Goal: Obtain resource: Obtain resource

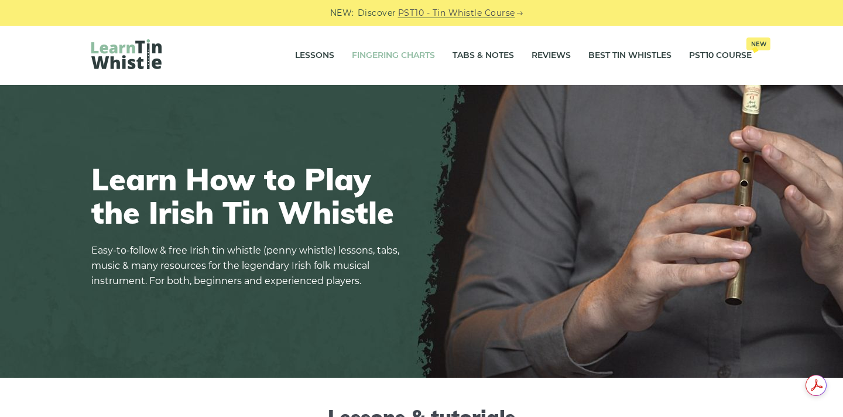
click at [409, 57] on link "Fingering Charts" at bounding box center [393, 55] width 83 height 29
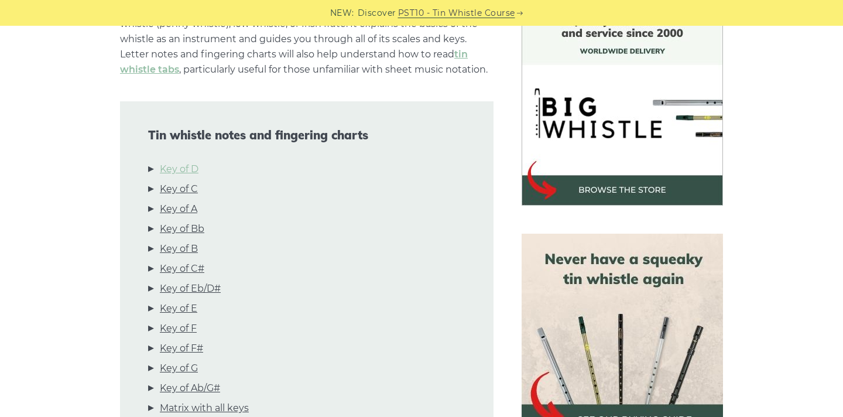
click at [186, 171] on link "Key of D" at bounding box center [179, 169] width 39 height 15
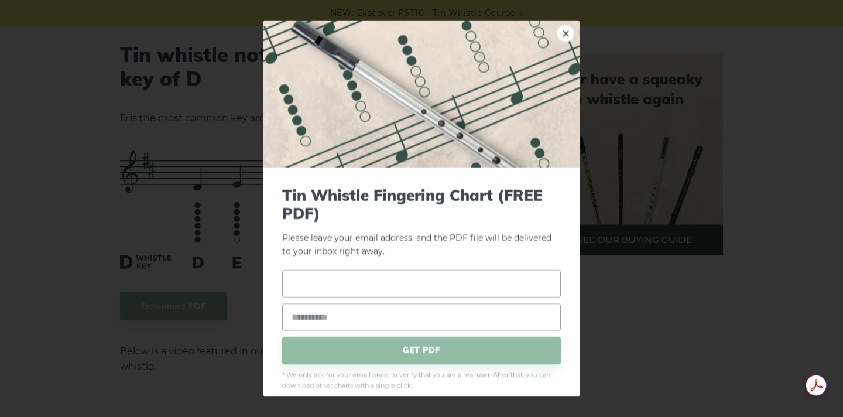
click at [327, 286] on input "text" at bounding box center [421, 283] width 279 height 28
type input "***"
type input "**********"
click at [447, 351] on span "GET PDF" at bounding box center [421, 350] width 279 height 28
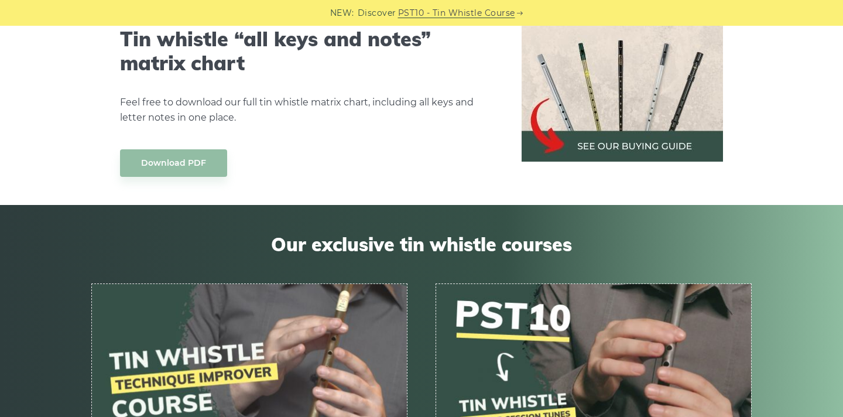
scroll to position [6556, 0]
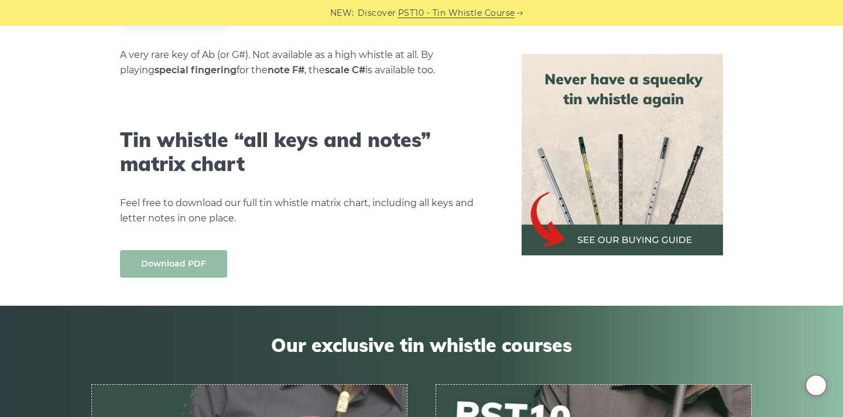
click at [183, 252] on link "Download PDF" at bounding box center [173, 264] width 107 height 28
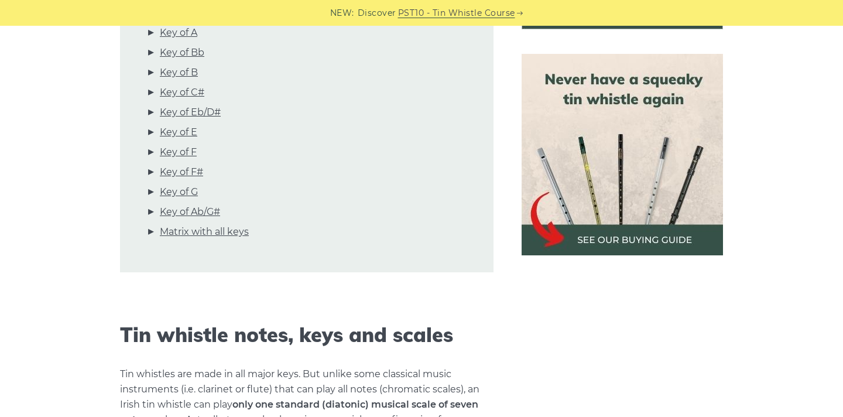
scroll to position [392, 0]
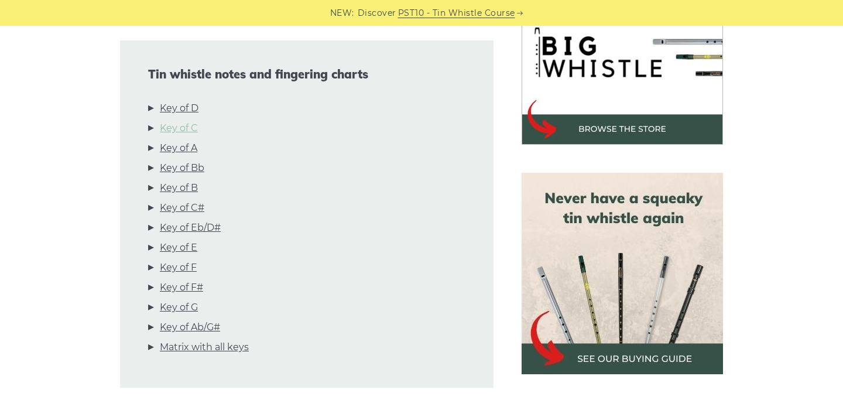
click at [187, 129] on link "Key of C" at bounding box center [179, 128] width 38 height 15
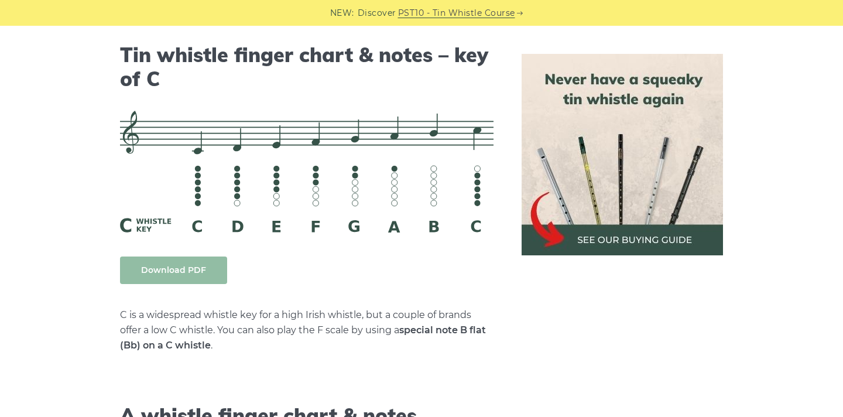
scroll to position [0, 0]
click at [188, 272] on link "Download PDF" at bounding box center [173, 270] width 107 height 28
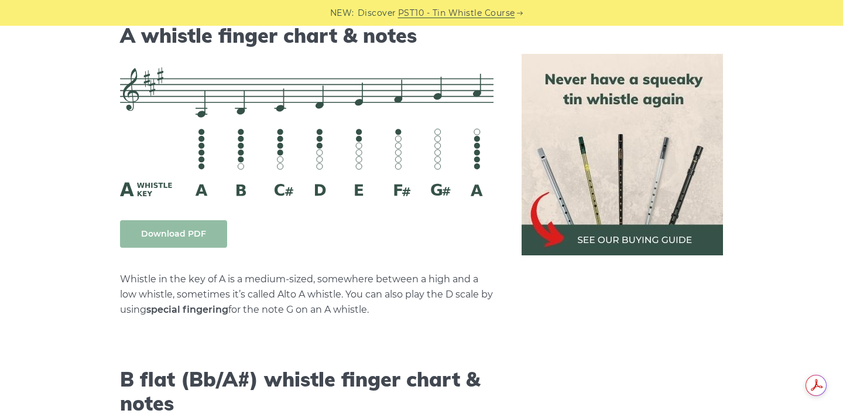
scroll to position [3315, 0]
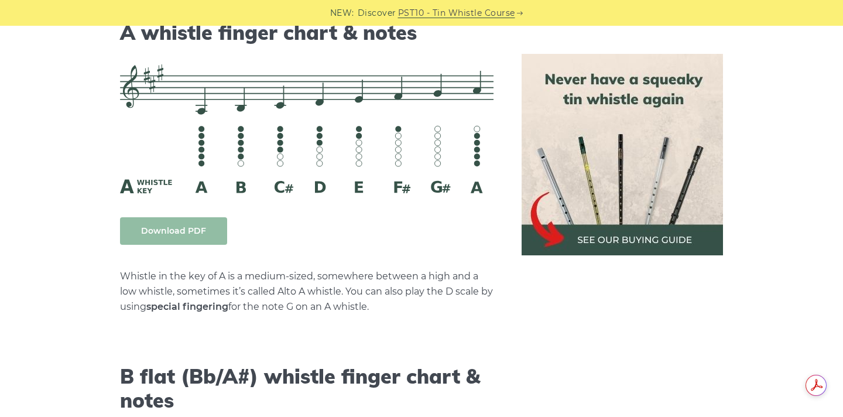
click at [180, 224] on link "Download PDF" at bounding box center [173, 231] width 107 height 28
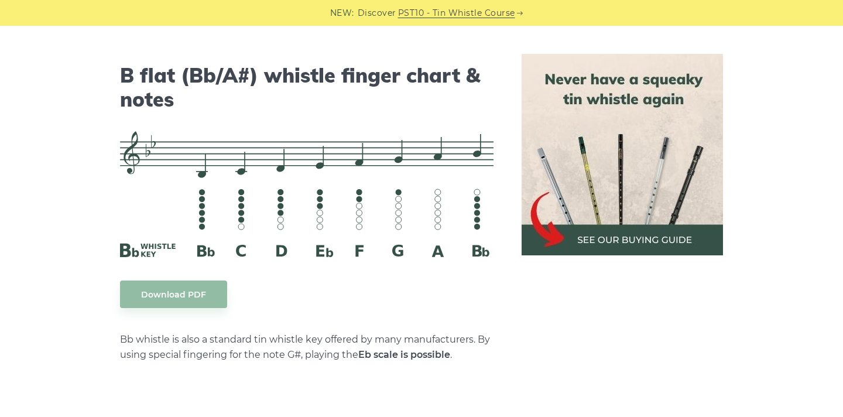
scroll to position [3652, 0]
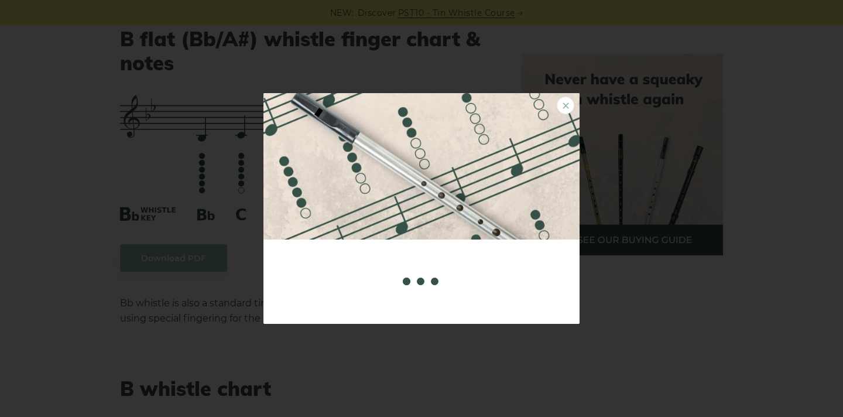
click at [563, 106] on link "×" at bounding box center [566, 106] width 18 height 18
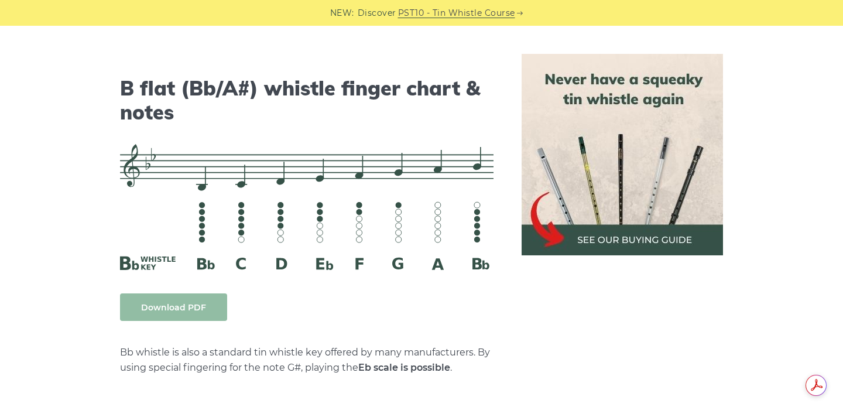
scroll to position [0, 0]
click at [195, 314] on link "Download PDF" at bounding box center [173, 307] width 107 height 28
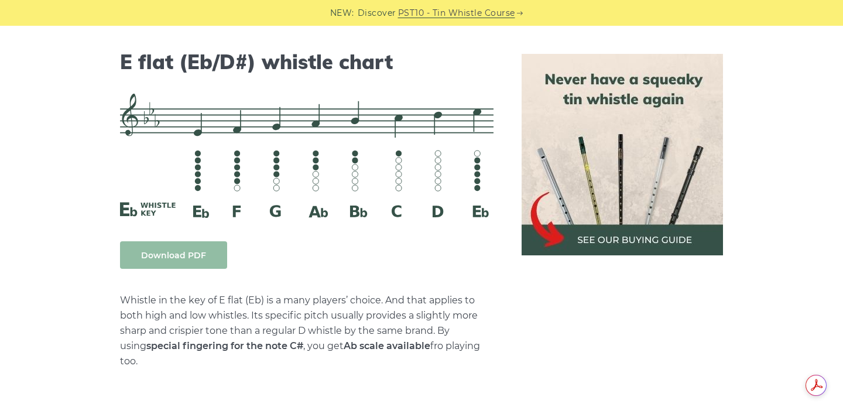
click at [197, 255] on link "Download PDF" at bounding box center [173, 255] width 107 height 28
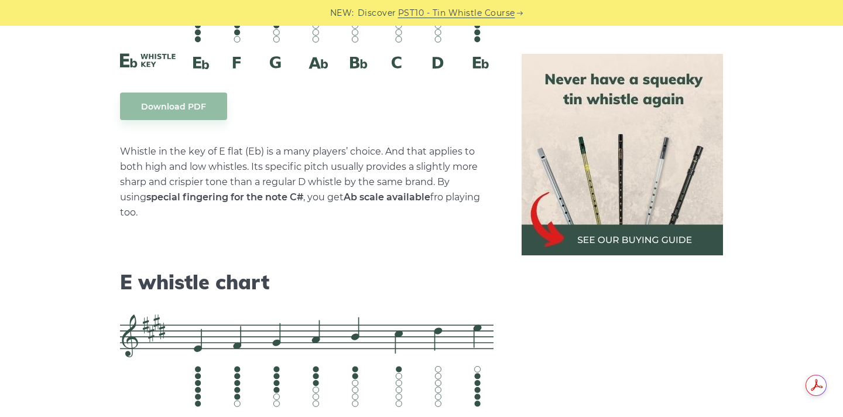
scroll to position [4649, 0]
